Goal: Task Accomplishment & Management: Complete application form

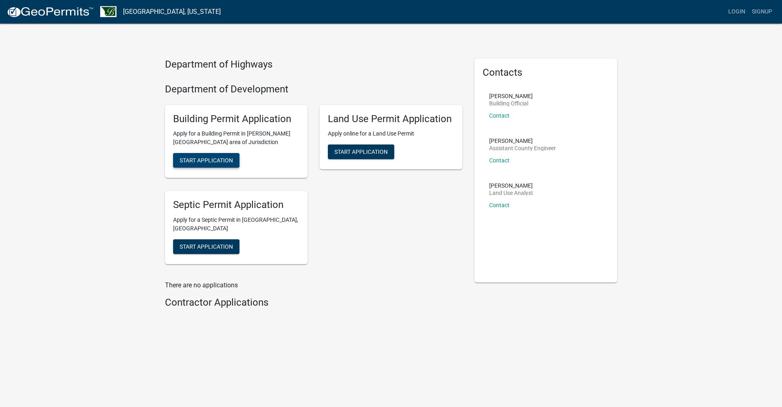
click at [214, 157] on span "Start Application" at bounding box center [206, 160] width 53 height 7
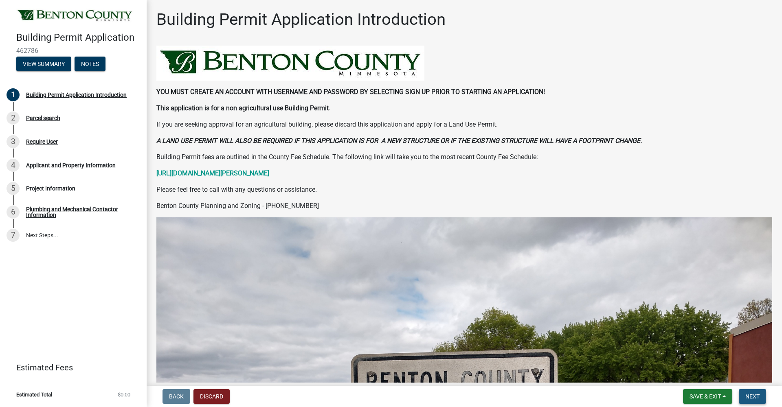
click at [756, 396] on span "Next" at bounding box center [752, 396] width 14 height 7
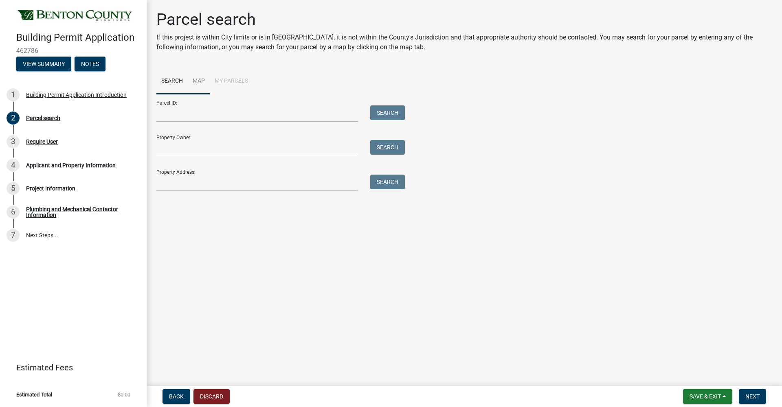
click at [198, 79] on link "Map" at bounding box center [199, 81] width 22 height 26
click at [168, 79] on link "Search" at bounding box center [171, 81] width 31 height 26
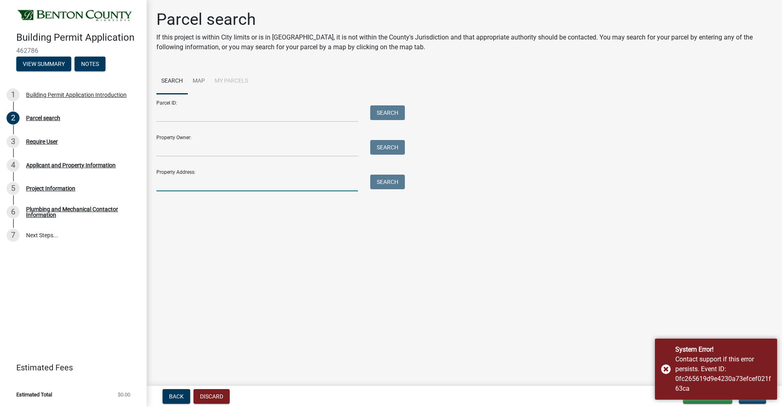
click at [170, 185] on input "Property Address:" at bounding box center [256, 183] width 201 height 17
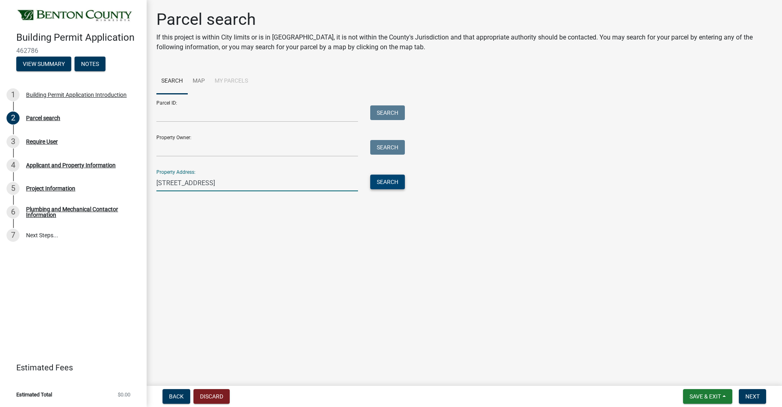
type input "[STREET_ADDRESS]"
click at [396, 181] on button "Search" at bounding box center [387, 182] width 35 height 15
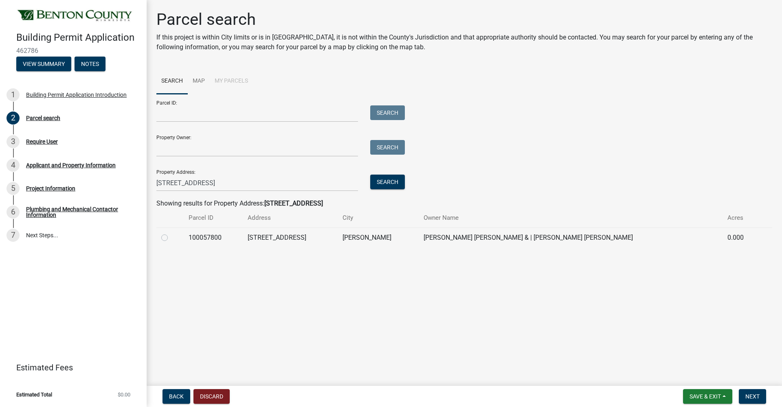
click at [171, 233] on label at bounding box center [171, 233] width 0 height 0
click at [171, 235] on input "radio" at bounding box center [173, 235] width 5 height 5
radio input "true"
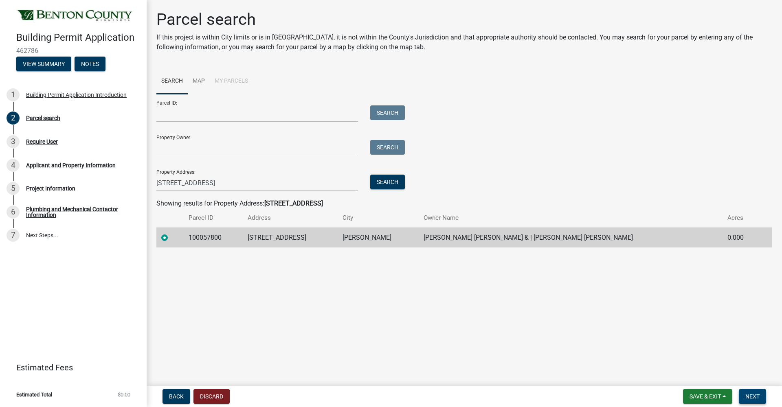
click at [753, 396] on span "Next" at bounding box center [752, 396] width 14 height 7
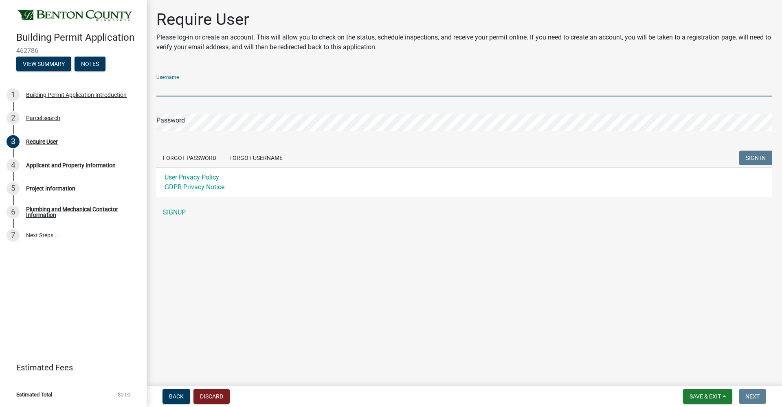
type input "[PERSON_NAME][EMAIL_ADDRESS][DOMAIN_NAME]"
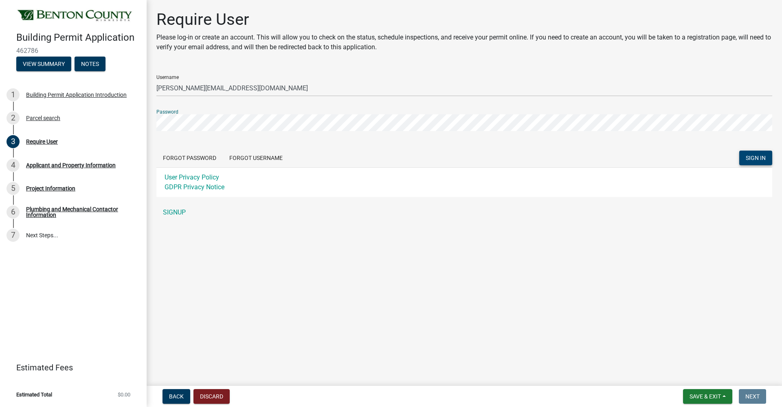
click at [751, 157] on span "SIGN IN" at bounding box center [755, 158] width 20 height 7
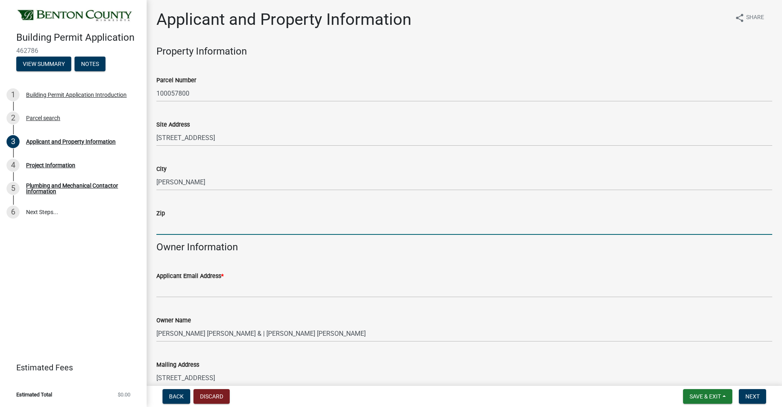
click at [183, 228] on input "Zip" at bounding box center [463, 226] width 615 height 17
type input "56329"
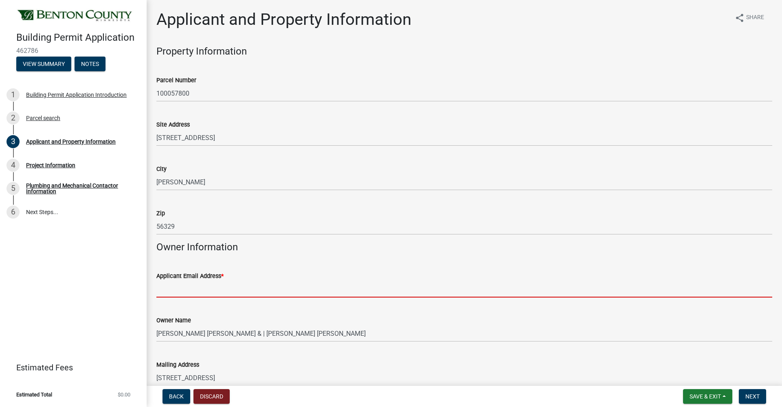
click at [189, 286] on input "Applicant Email Address *" at bounding box center [463, 289] width 615 height 17
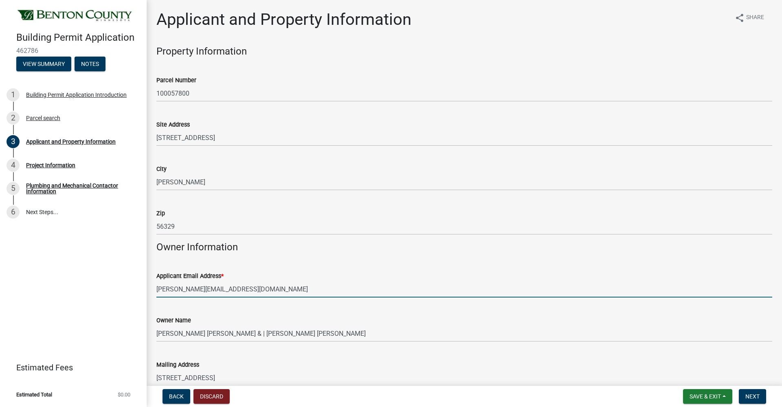
type input "[PERSON_NAME][EMAIL_ADDRESS][DOMAIN_NAME]"
click at [366, 310] on div "Owner Name [PERSON_NAME] [PERSON_NAME] & | [PERSON_NAME] [PERSON_NAME]" at bounding box center [463, 323] width 615 height 38
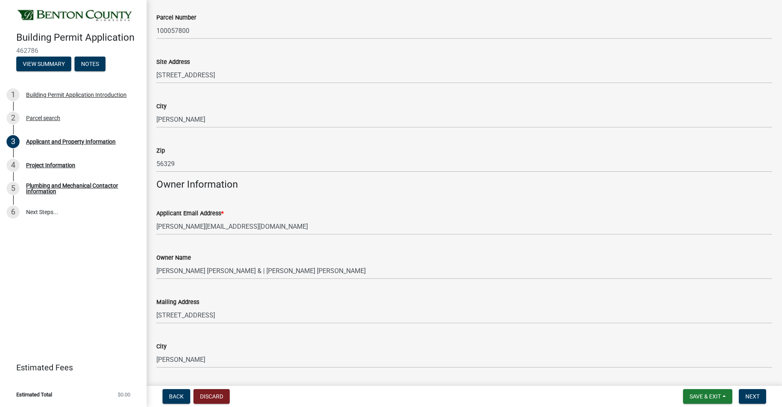
scroll to position [83, 0]
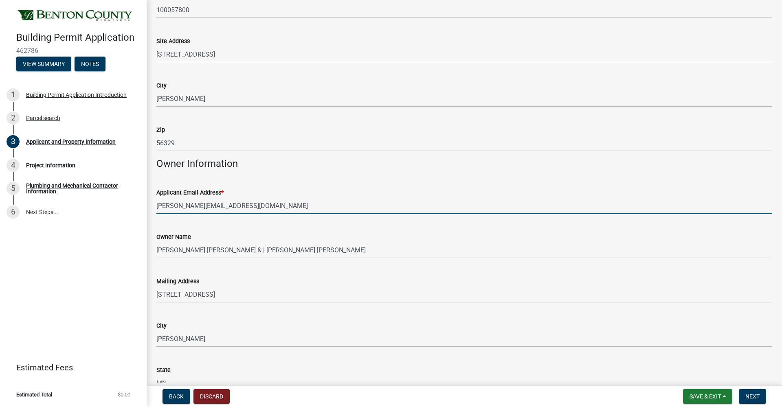
drag, startPoint x: 252, startPoint y: 203, endPoint x: 164, endPoint y: 199, distance: 87.6
click at [164, 199] on input "[PERSON_NAME][EMAIL_ADDRESS][DOMAIN_NAME]" at bounding box center [463, 205] width 615 height 17
click at [267, 193] on div "Applicant Email Address *" at bounding box center [463, 193] width 615 height 10
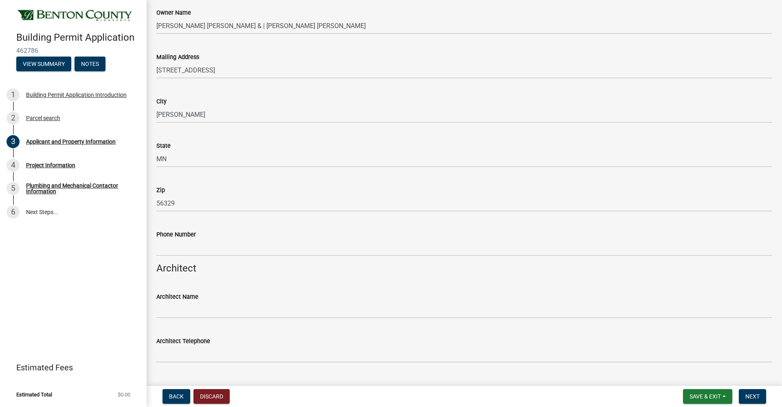
scroll to position [321, 0]
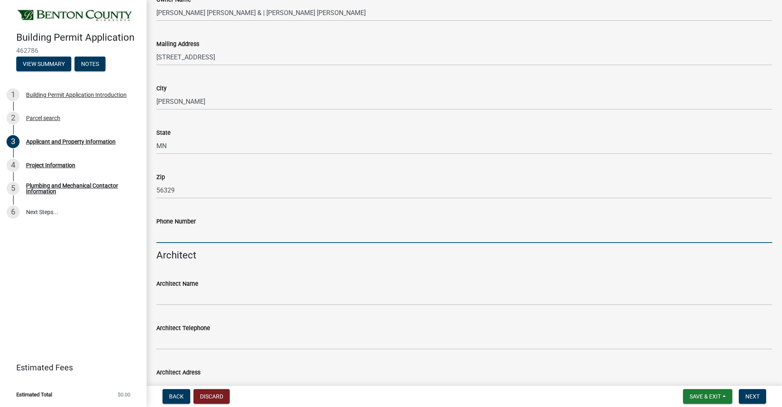
click at [176, 237] on input "Phone Number" at bounding box center [463, 234] width 615 height 17
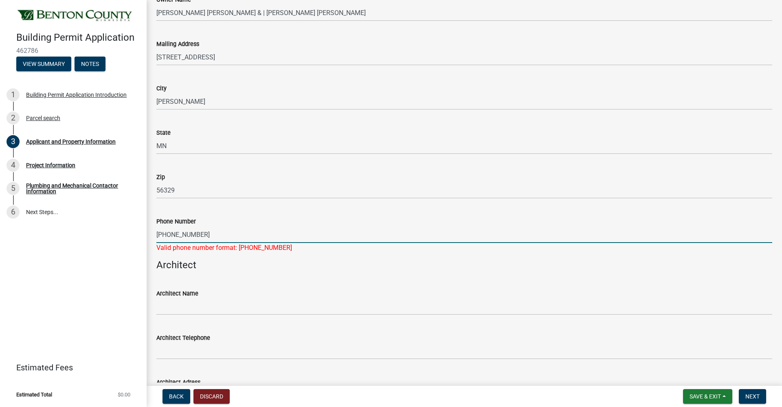
type input "[PHONE_NUMBER]"
click at [307, 269] on wm-data-entity-input-list "Property Information Parcel Number 100057800 Site Address [STREET_ADDRESS] Owne…" at bounding box center [463, 230] width 615 height 1011
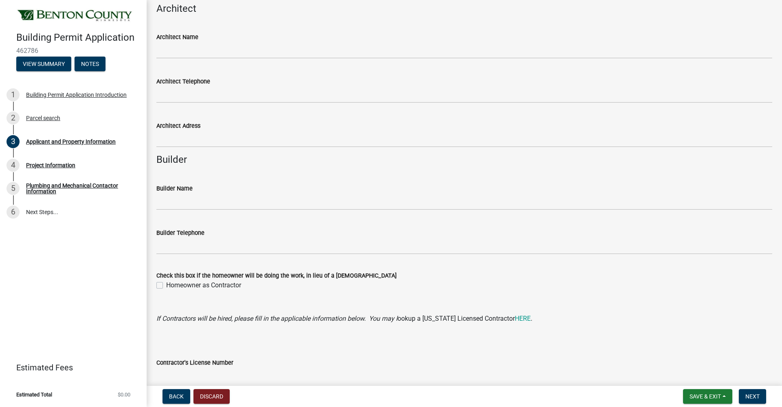
scroll to position [496, 0]
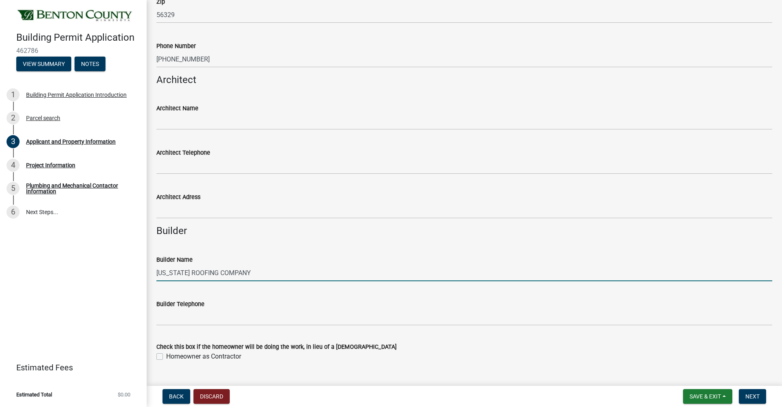
type input "[US_STATE] ROOFING COMPANY"
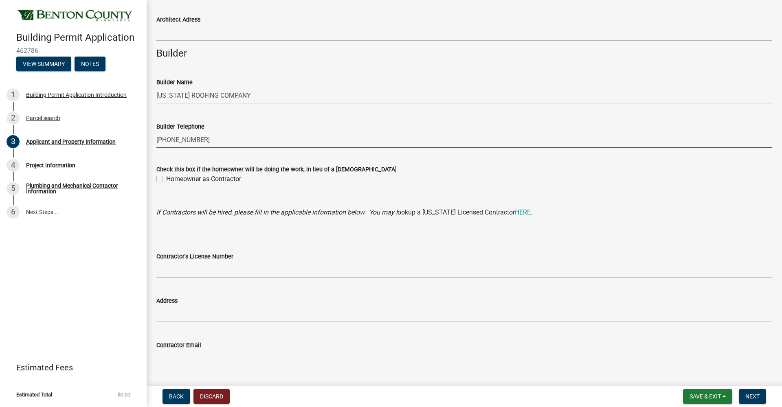
scroll to position [675, 0]
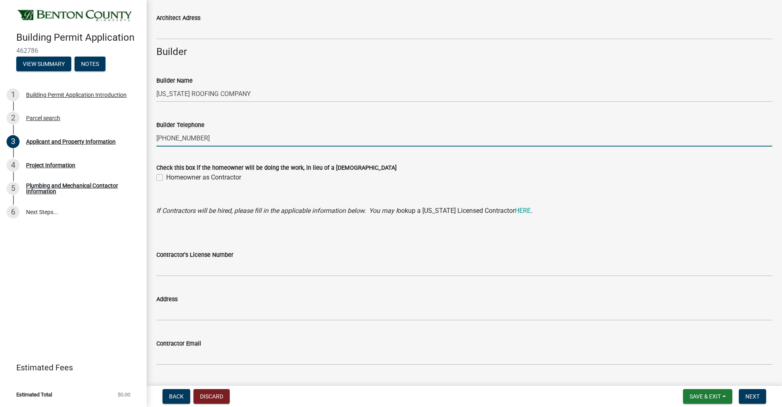
type input "[PHONE_NUMBER]"
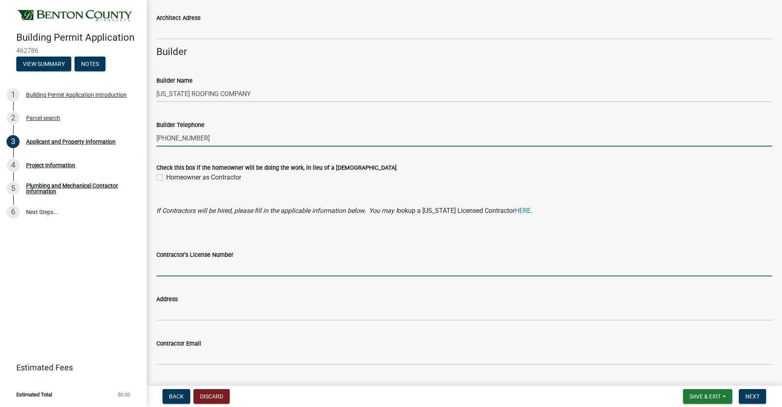
click at [180, 269] on input "Contractor's License Number" at bounding box center [463, 268] width 615 height 17
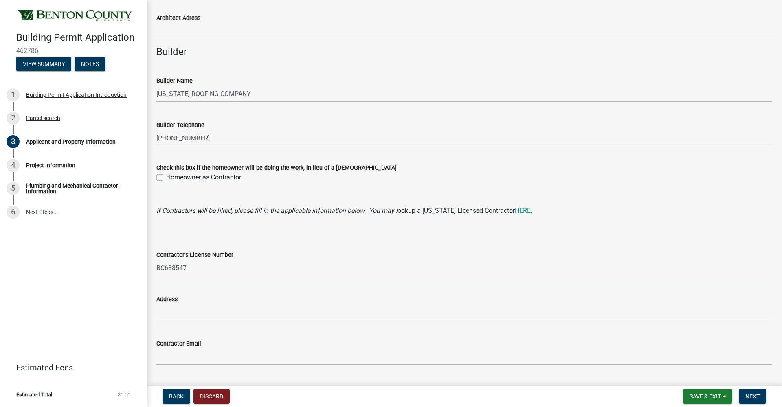
type input "BC688547"
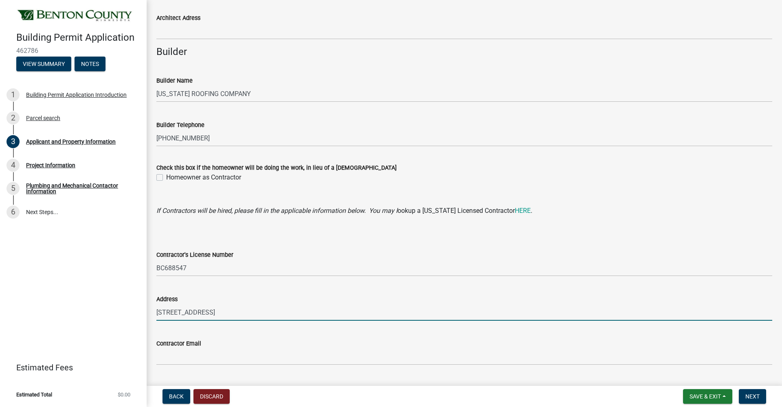
scroll to position [695, 0]
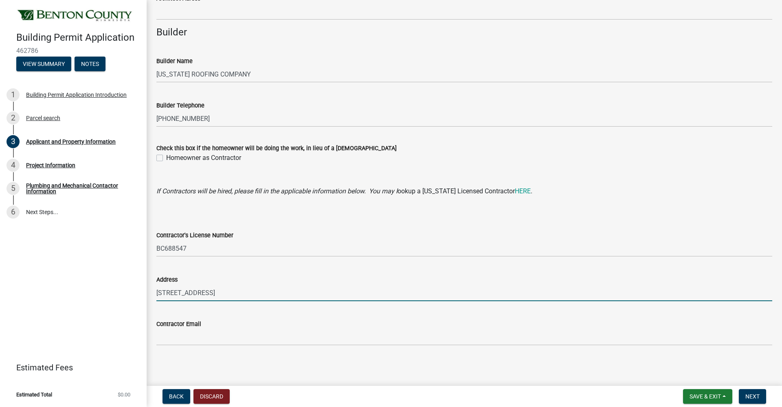
type input "[STREET_ADDRESS]"
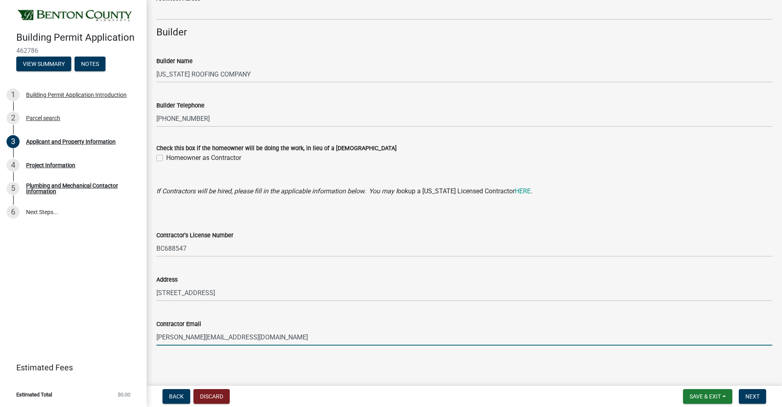
type input "[PERSON_NAME][EMAIL_ADDRESS][DOMAIN_NAME]"
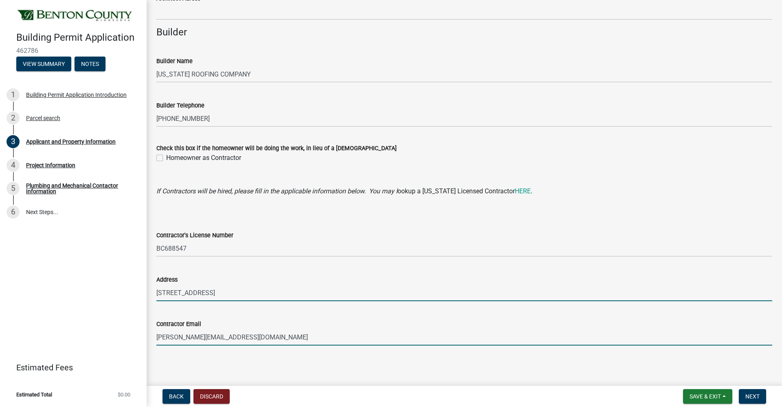
click at [451, 285] on input "[STREET_ADDRESS]" at bounding box center [463, 293] width 615 height 17
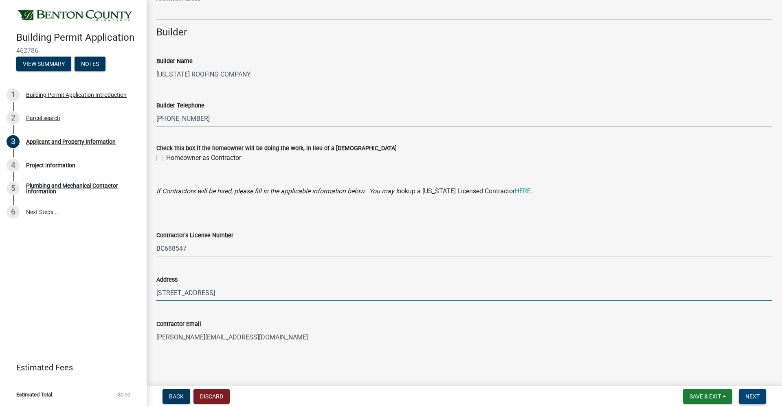
click at [756, 394] on span "Next" at bounding box center [752, 396] width 14 height 7
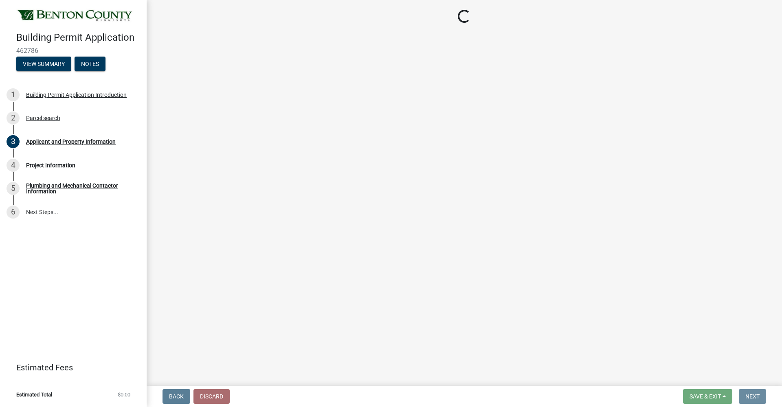
scroll to position [0, 0]
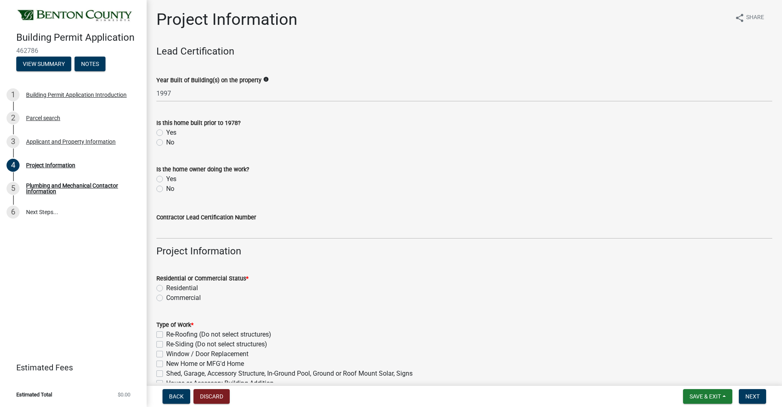
click at [166, 142] on label "No" at bounding box center [170, 143] width 8 height 10
click at [166, 142] on input "No" at bounding box center [168, 140] width 5 height 5
radio input "true"
click at [166, 187] on label "No" at bounding box center [170, 189] width 8 height 10
click at [166, 187] on input "No" at bounding box center [168, 186] width 5 height 5
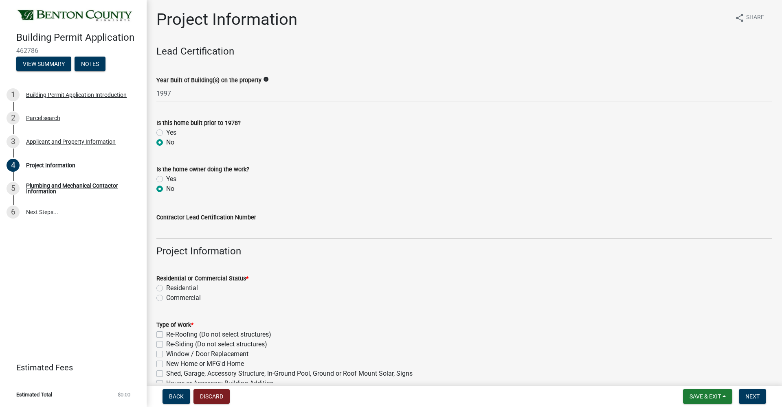
radio input "true"
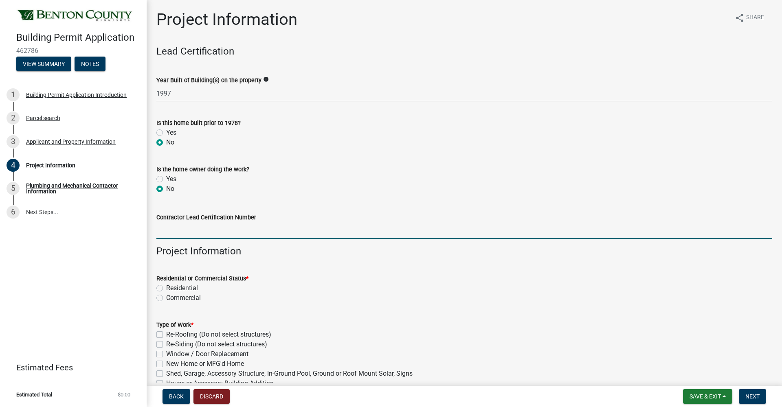
click at [179, 235] on input "Contractor Lead Certification Number" at bounding box center [463, 230] width 615 height 17
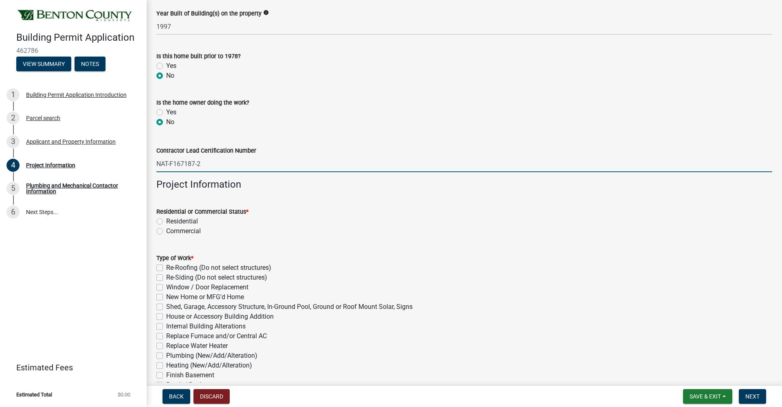
type input "NAT-F167187-2"
click at [166, 219] on label "Residential" at bounding box center [182, 222] width 32 height 10
click at [166, 219] on input "Residential" at bounding box center [168, 219] width 5 height 5
radio input "true"
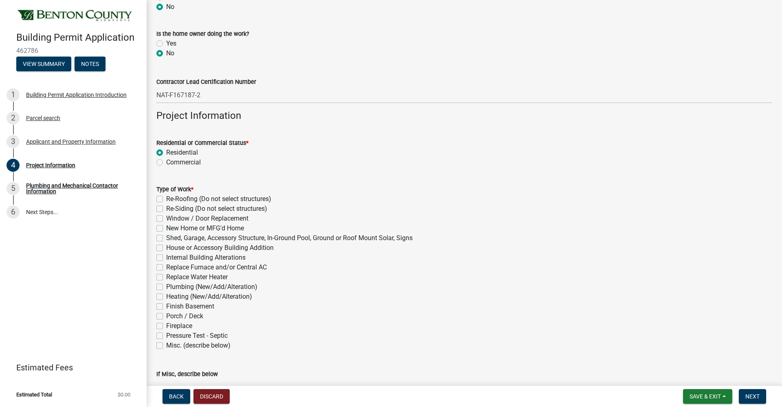
scroll to position [79, 0]
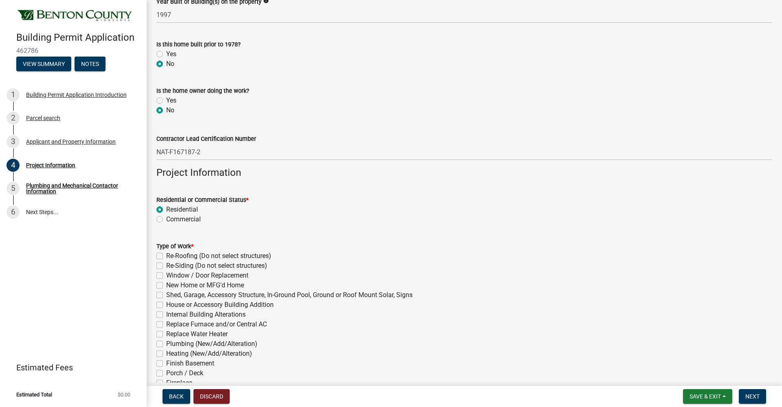
click at [166, 254] on label "Re-Roofing (Do not select structures)" at bounding box center [218, 256] width 105 height 10
click at [166, 254] on input "Re-Roofing (Do not select structures)" at bounding box center [168, 253] width 5 height 5
checkbox input "true"
checkbox input "false"
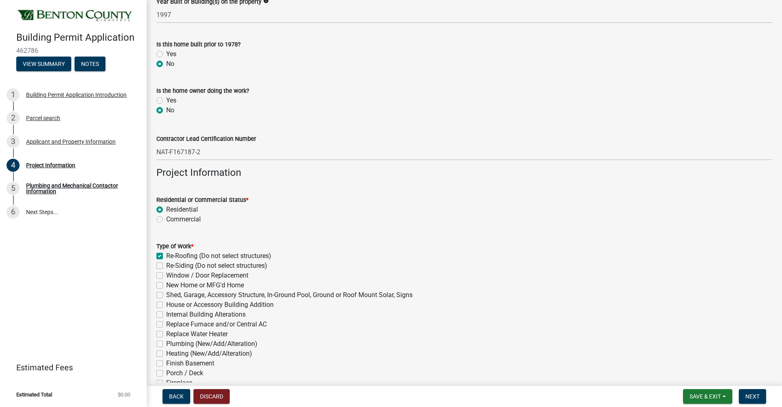
checkbox input "false"
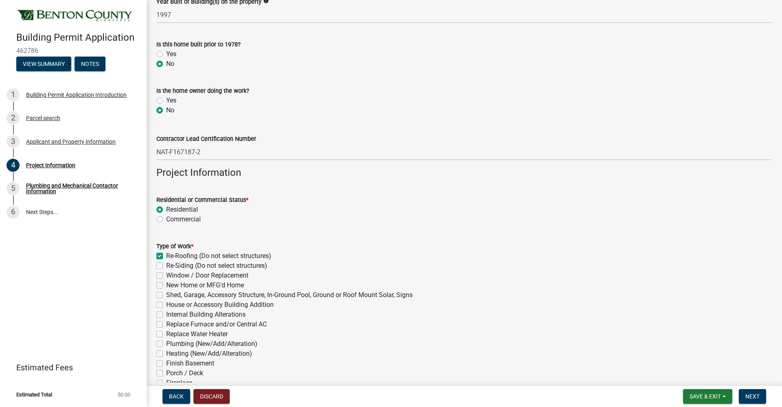
checkbox input "false"
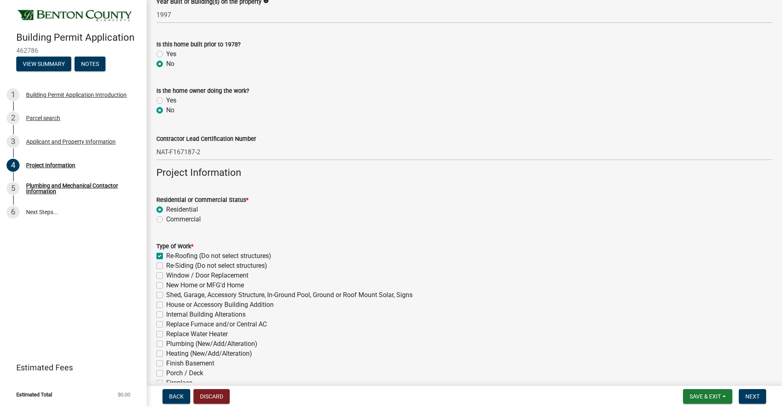
checkbox input "false"
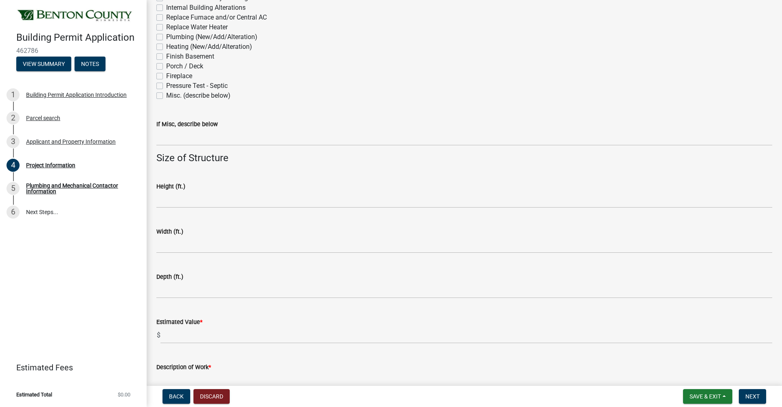
scroll to position [396, 0]
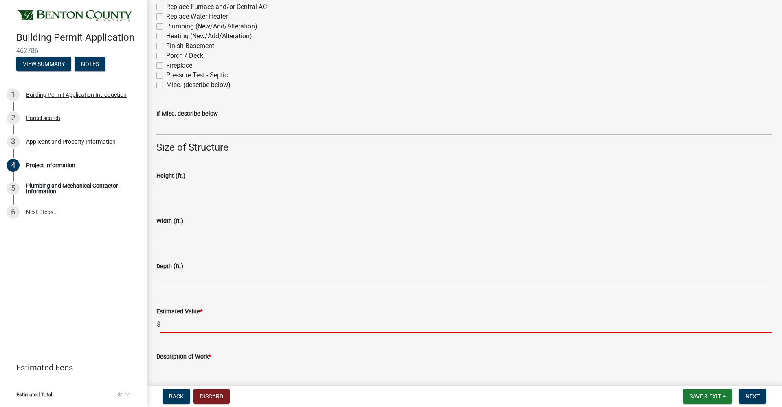
click at [183, 324] on input "text" at bounding box center [465, 324] width 611 height 17
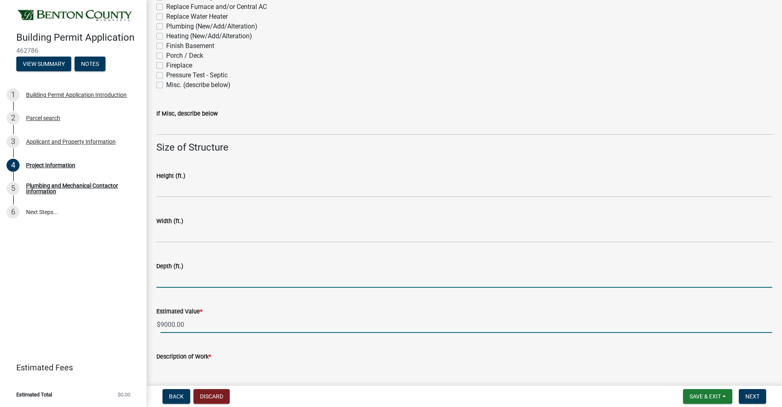
type input "9000"
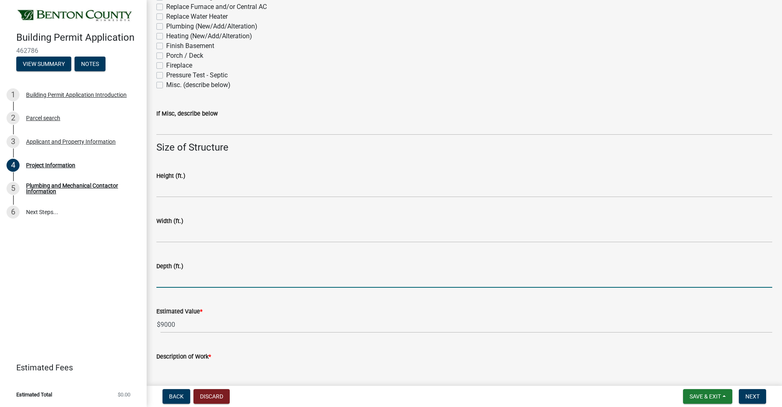
click at [293, 280] on input "text" at bounding box center [463, 279] width 615 height 17
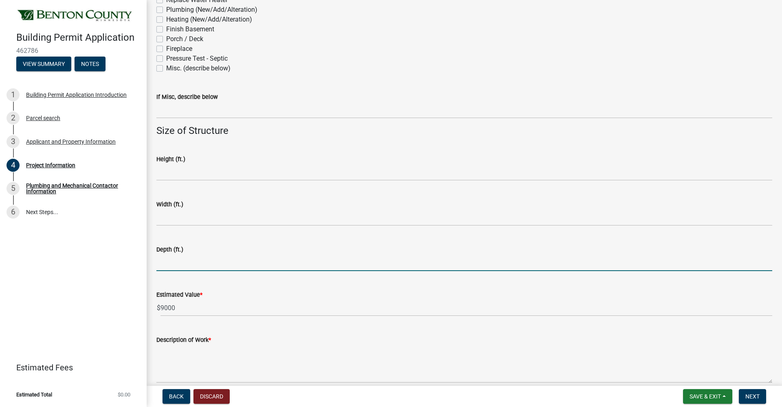
scroll to position [451, 0]
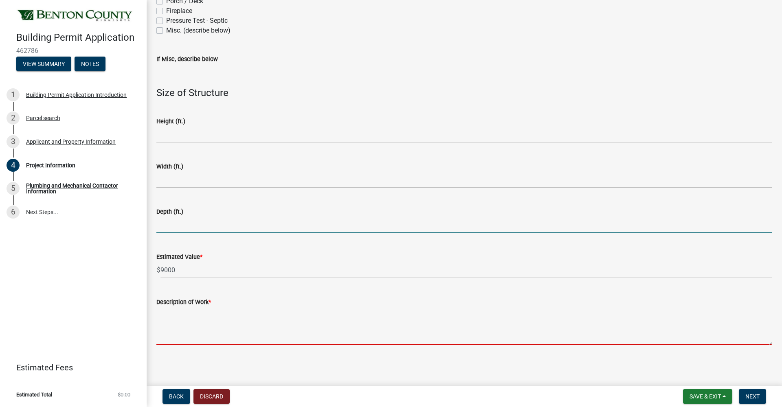
click at [167, 338] on textarea "Description of Work *" at bounding box center [463, 326] width 615 height 38
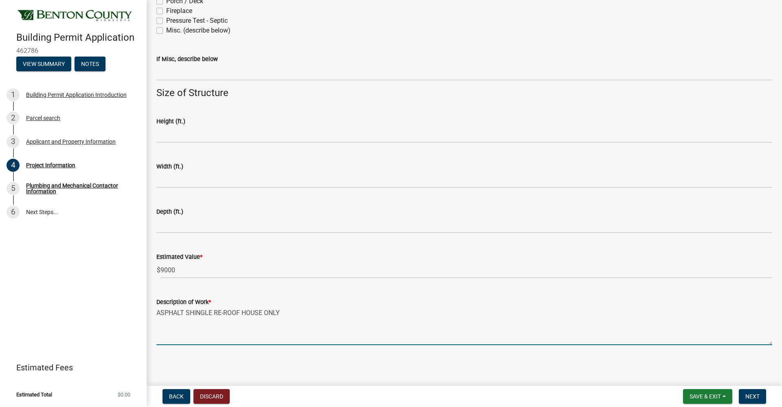
click at [240, 312] on textarea "ASPHALT SHINGLE RE-ROOF HOUSE ONLY" at bounding box center [463, 326] width 615 height 38
type textarea "ASPHALT SHINGLE RE-ROOF / HOUSE ONLY"
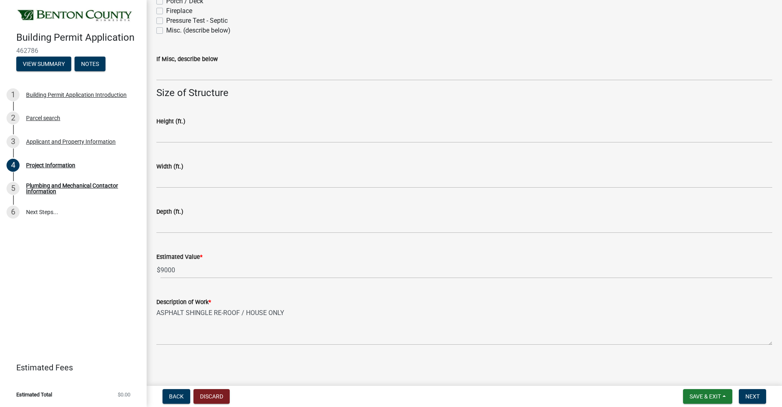
click at [461, 367] on main "Project Information share Share Lead Certification Year Built of Building(s) on…" at bounding box center [464, 191] width 635 height 383
click at [755, 396] on span "Next" at bounding box center [752, 396] width 14 height 7
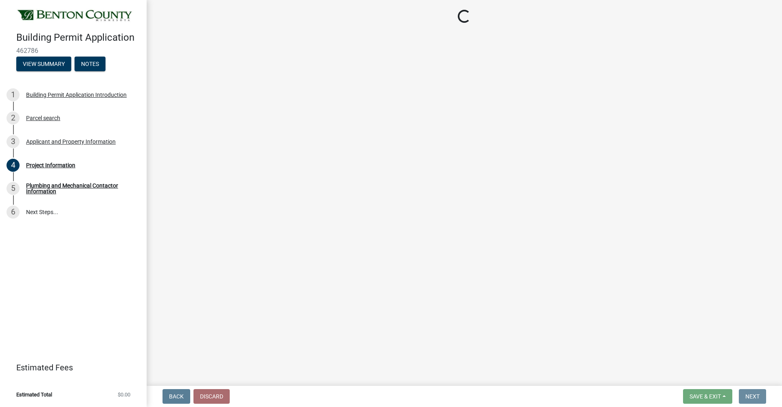
scroll to position [0, 0]
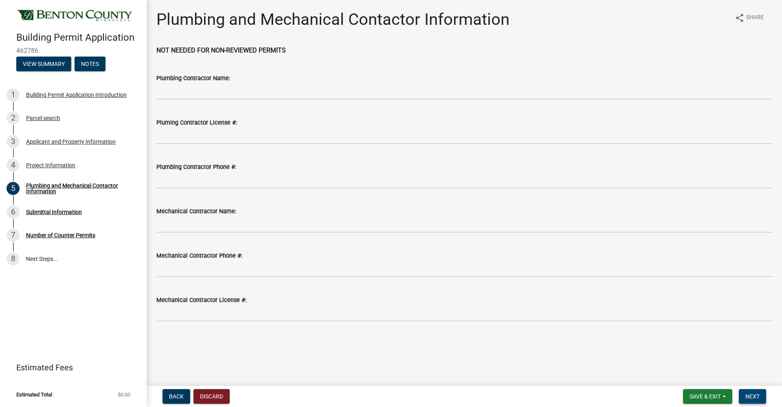
click at [754, 398] on span "Next" at bounding box center [752, 396] width 14 height 7
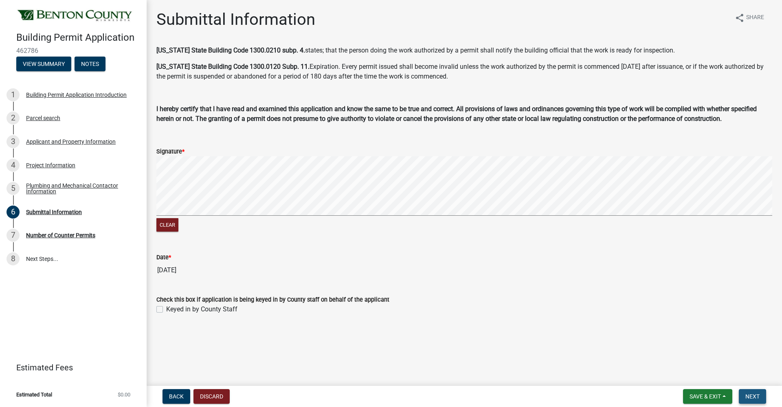
click at [753, 397] on span "Next" at bounding box center [752, 396] width 14 height 7
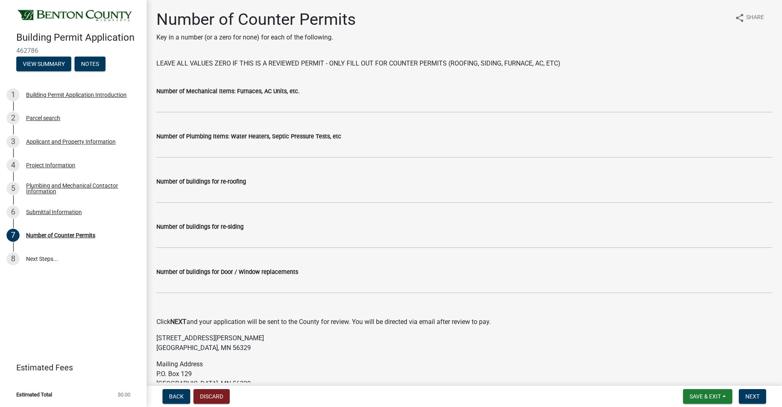
scroll to position [93, 0]
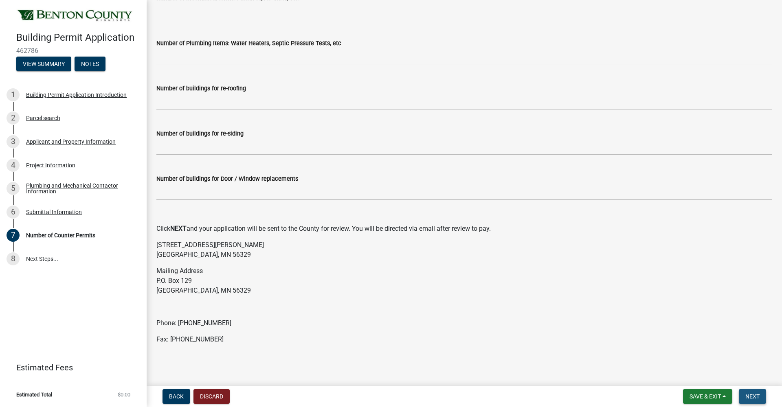
click at [752, 396] on span "Next" at bounding box center [752, 396] width 14 height 7
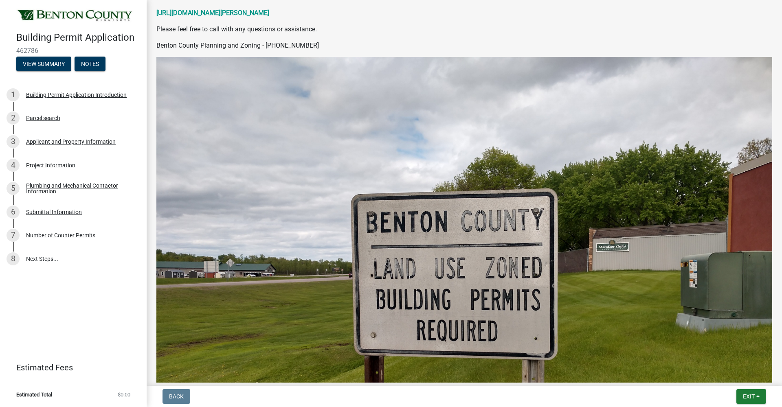
scroll to position [0, 0]
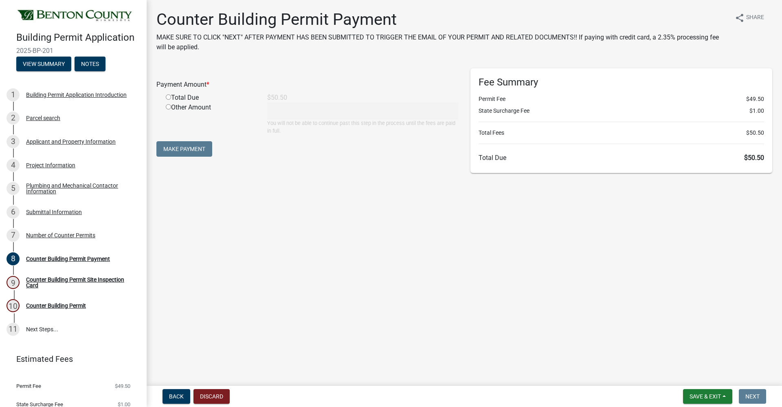
click at [167, 97] on input "radio" at bounding box center [168, 96] width 5 height 5
radio input "true"
type input "50.5"
click at [193, 147] on button "Make Payment" at bounding box center [184, 148] width 56 height 15
